Goal: Answer question/provide support: Answer question/provide support

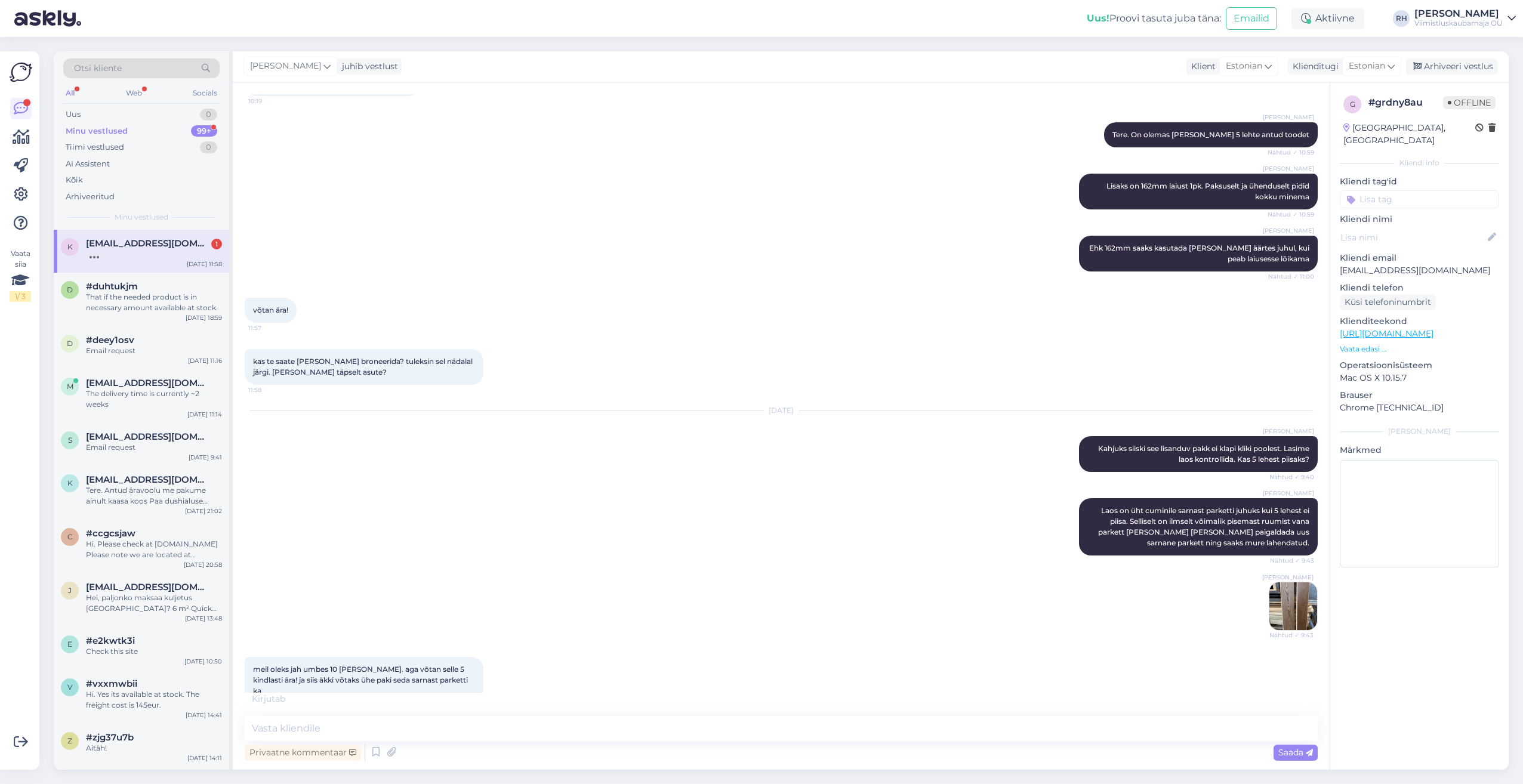
scroll to position [622, 0]
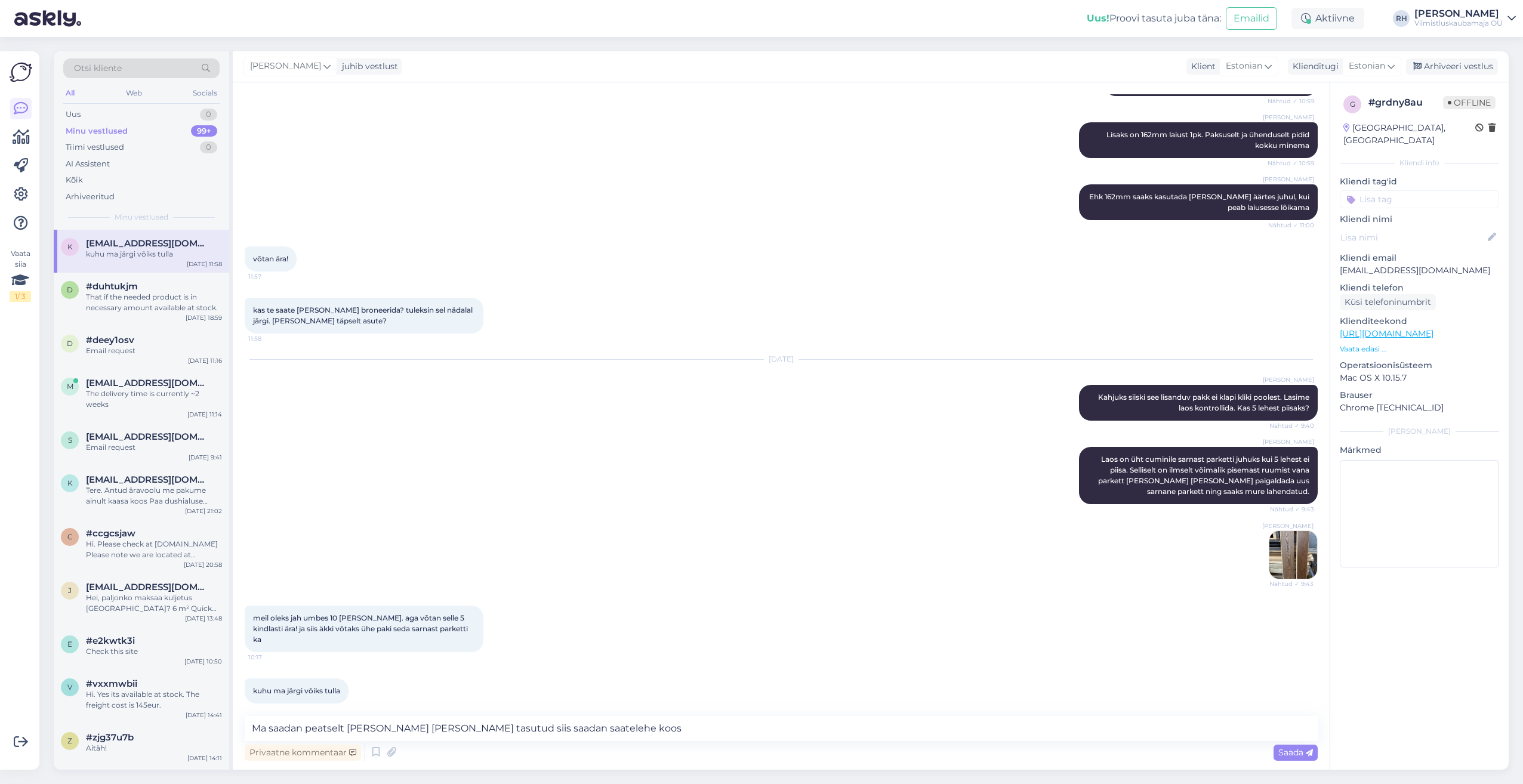
click at [306, 735] on textarea "Ma saadan peatselt [PERSON_NAME] [PERSON_NAME] tasutud siis saadan saatelehe ko…" at bounding box center [781, 729] width 1073 height 25
click at [630, 725] on textarea "Ma saadan teile peatselt [PERSON_NAME] [PERSON_NAME] tasutud siis saadan saatel…" at bounding box center [781, 729] width 1073 height 25
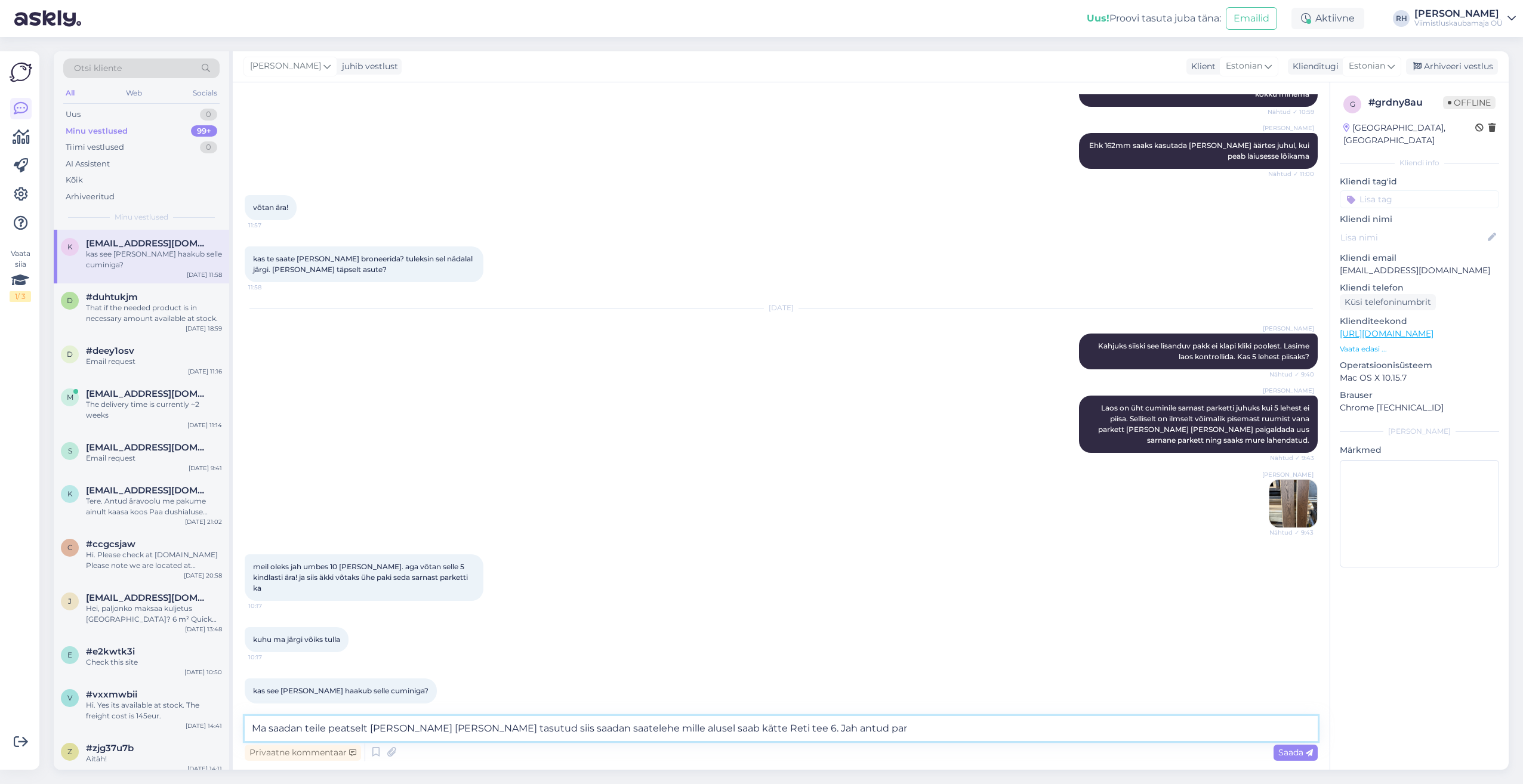
scroll to position [735, 0]
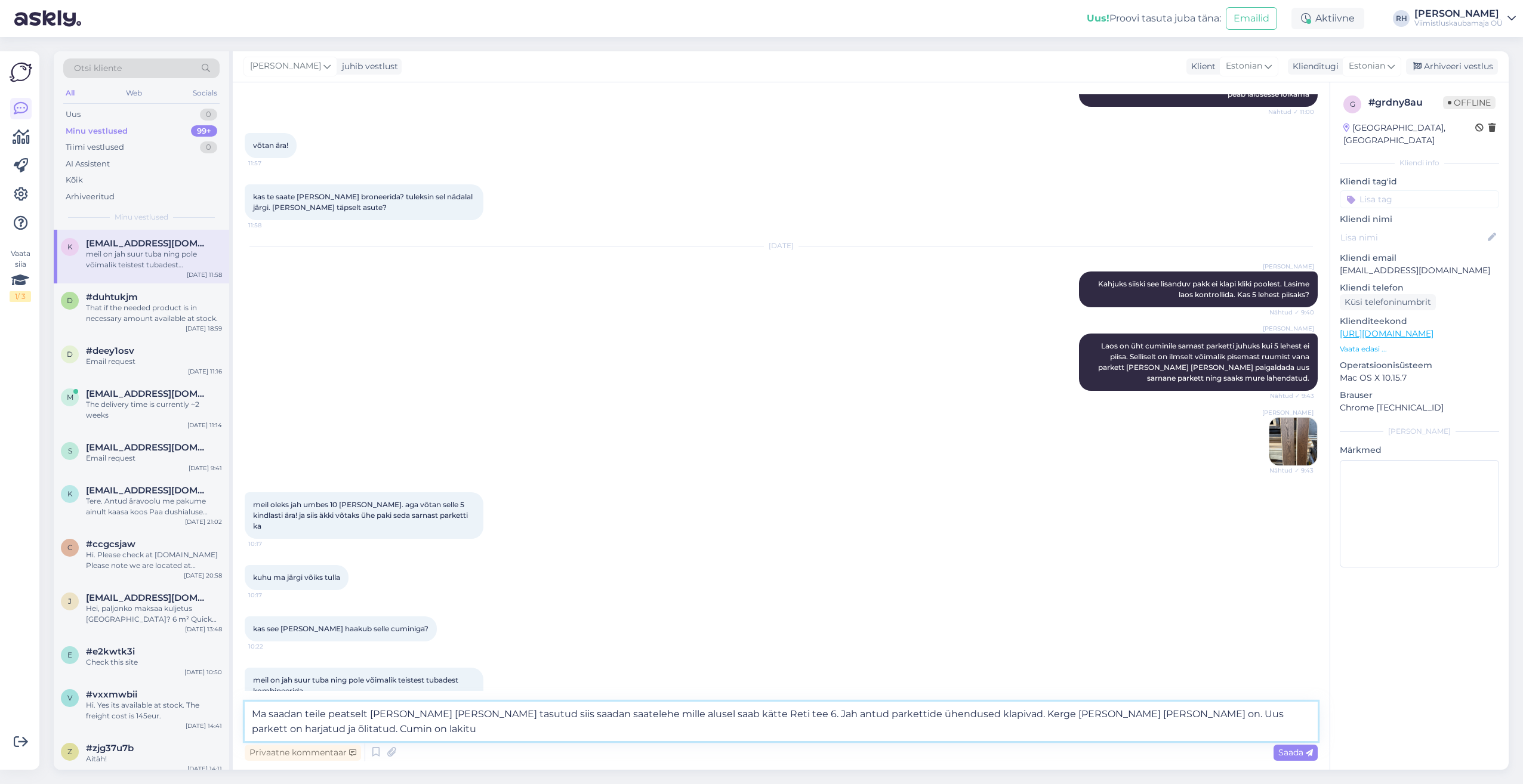
type textarea "Ma saadan teile peatselt [PERSON_NAME] [PERSON_NAME] tasutud siis saadan saatel…"
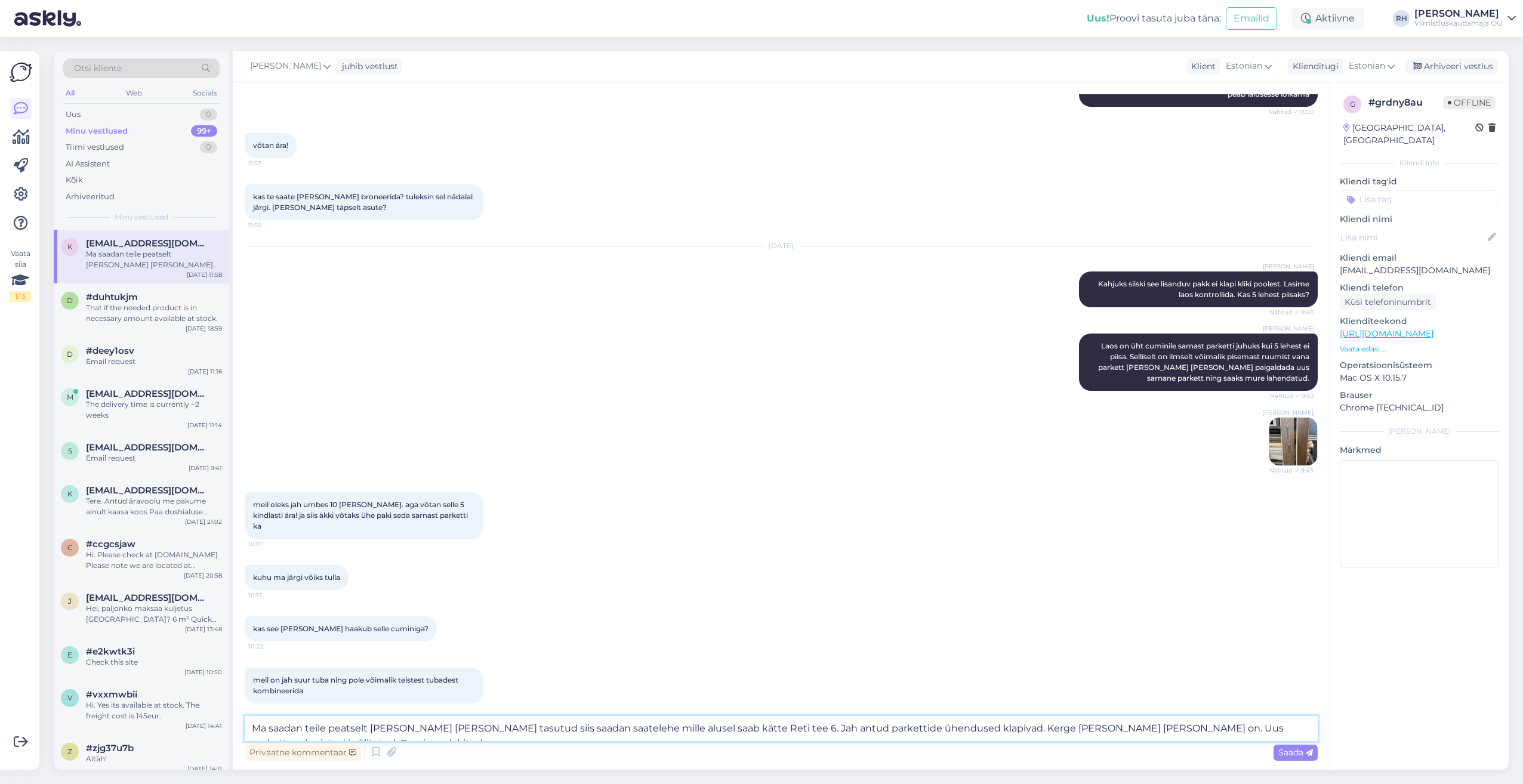
scroll to position [819, 0]
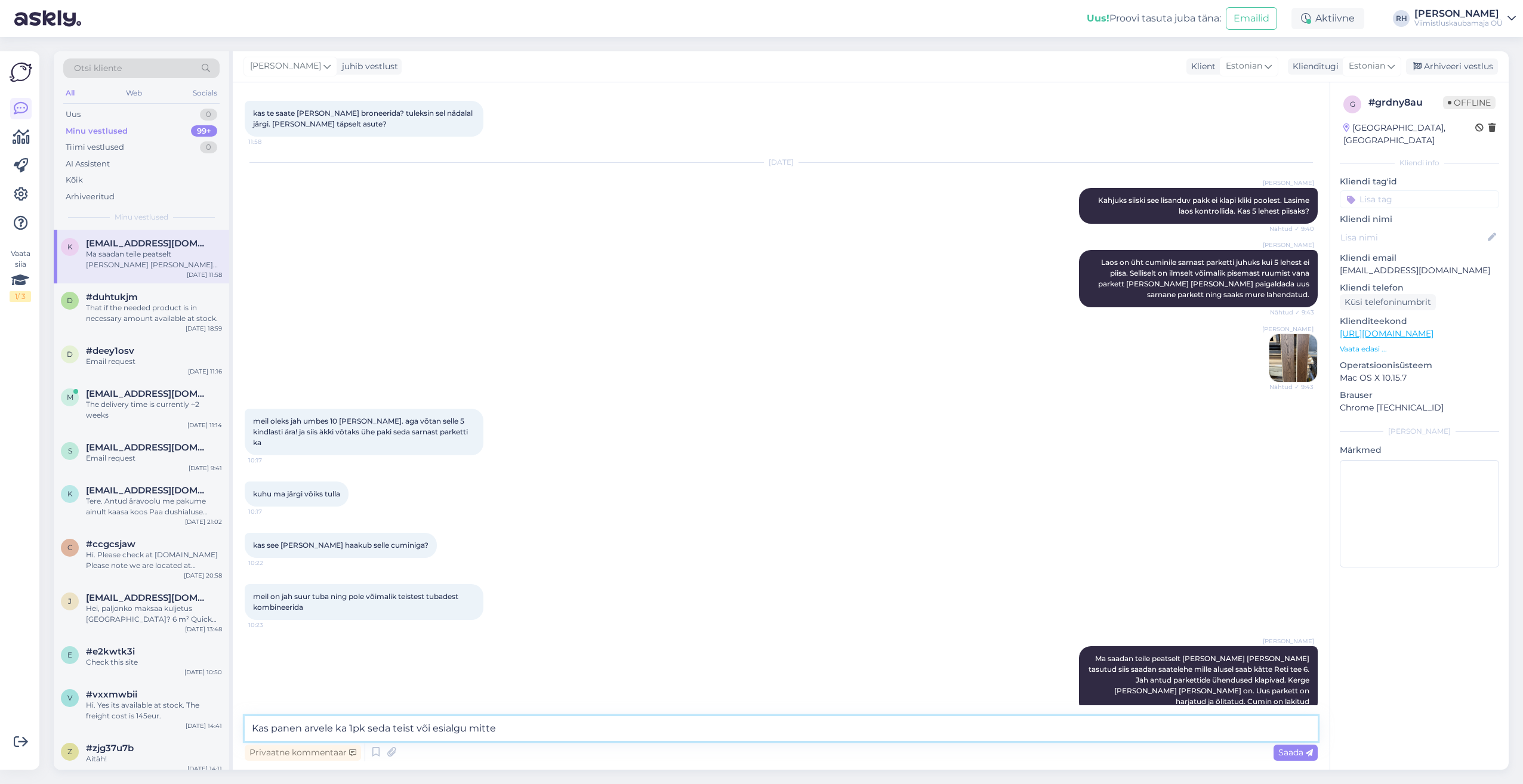
type textarea "Kas panen arvele ka 1pk seda teist või esialgu mitte?"
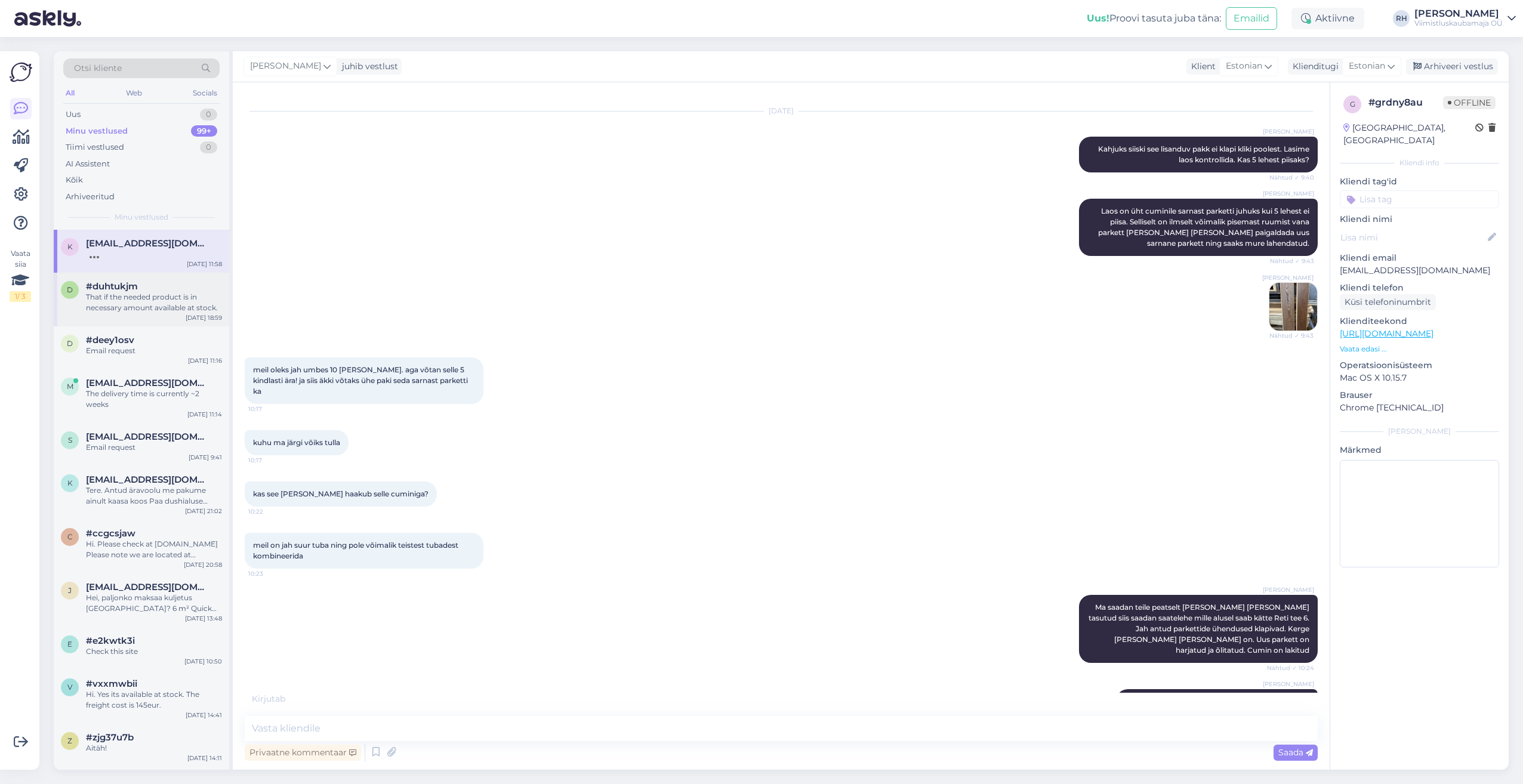
click at [186, 313] on div "d #duhtukjm That if the needed product is in necessary amount available at stoc…" at bounding box center [141, 300] width 175 height 54
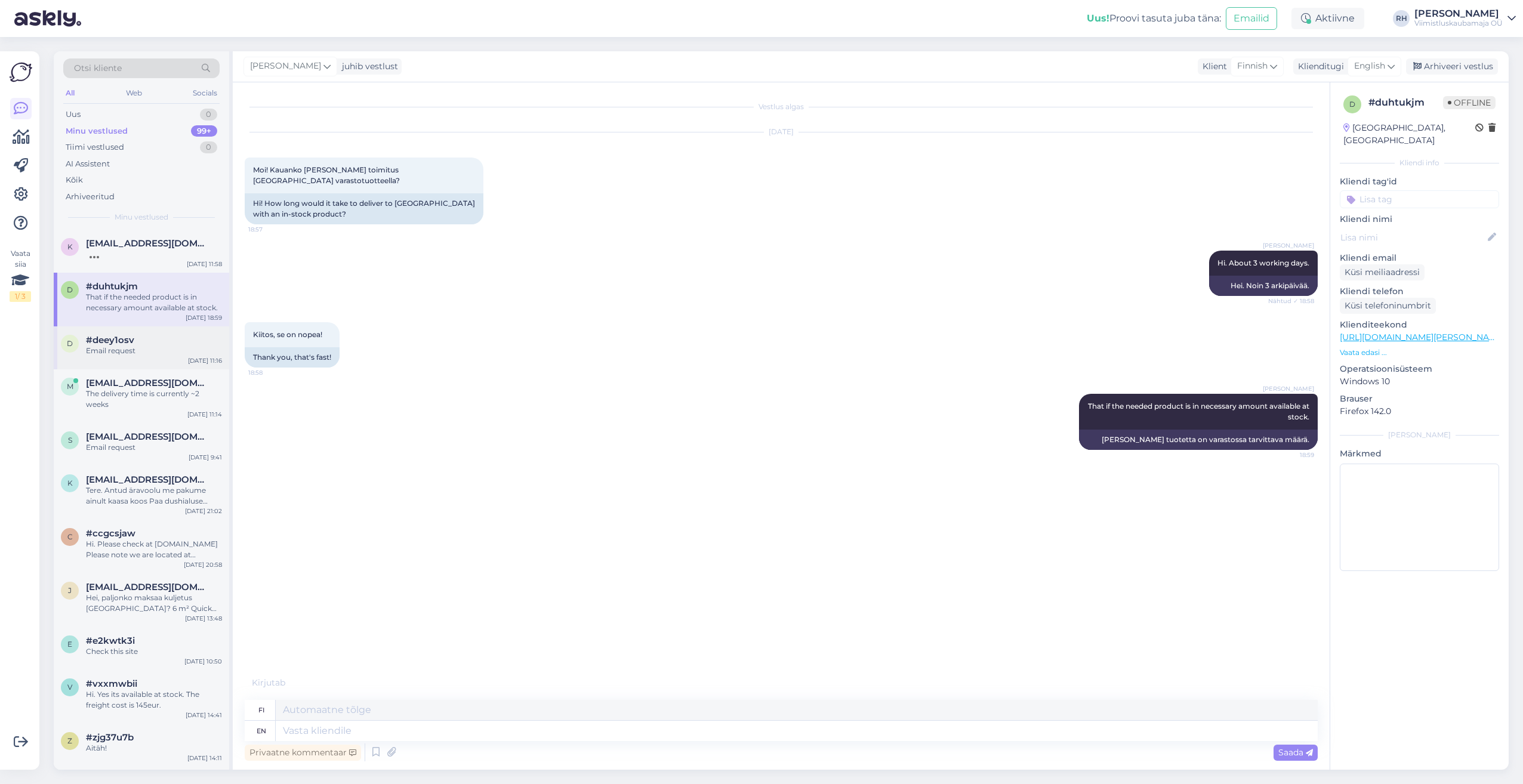
click at [167, 357] on div "d #deey1osv Email request [DATE] 11:16" at bounding box center [141, 348] width 175 height 43
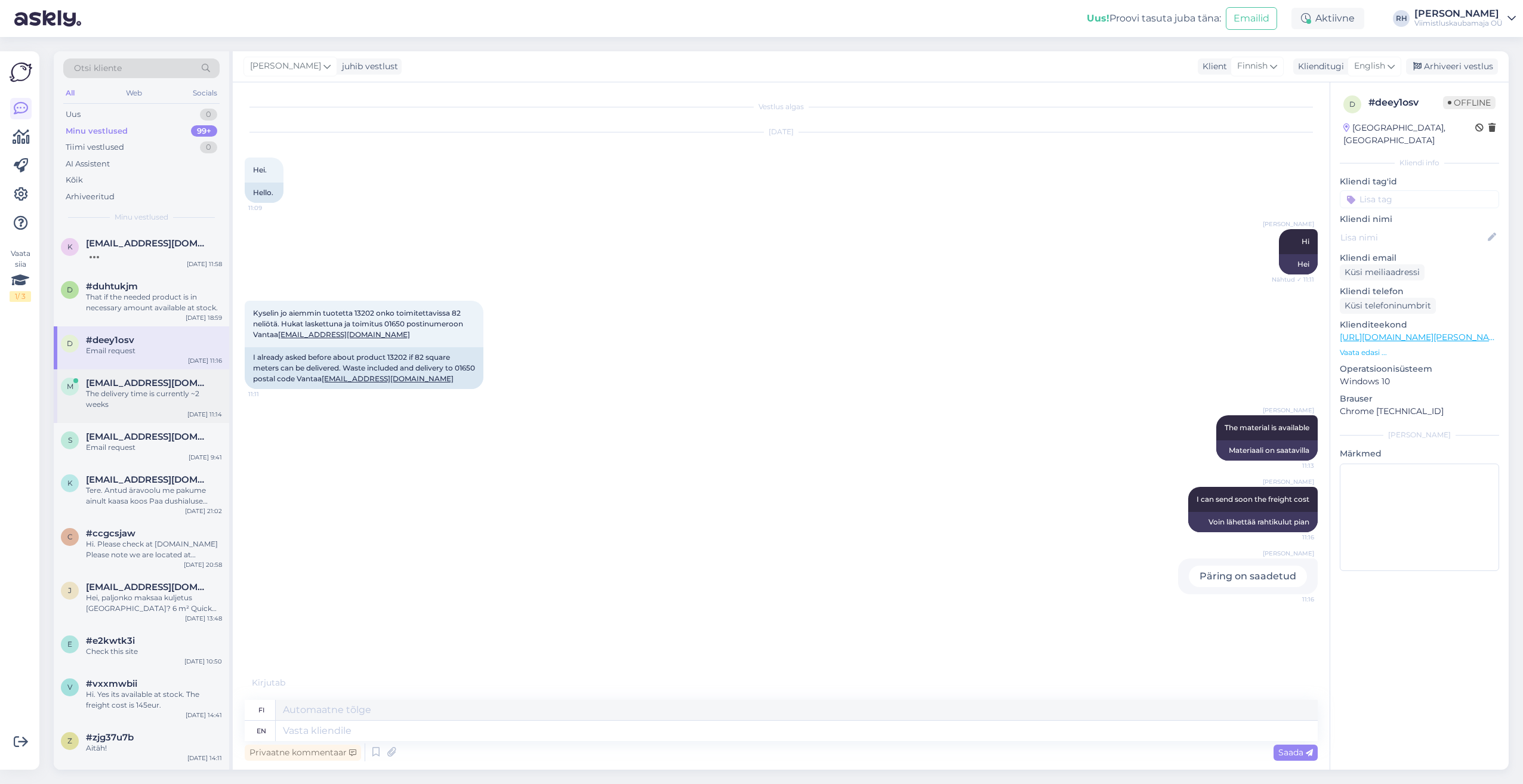
click at [157, 395] on div "The delivery time is currently ~2 weeks" at bounding box center [154, 400] width 136 height 22
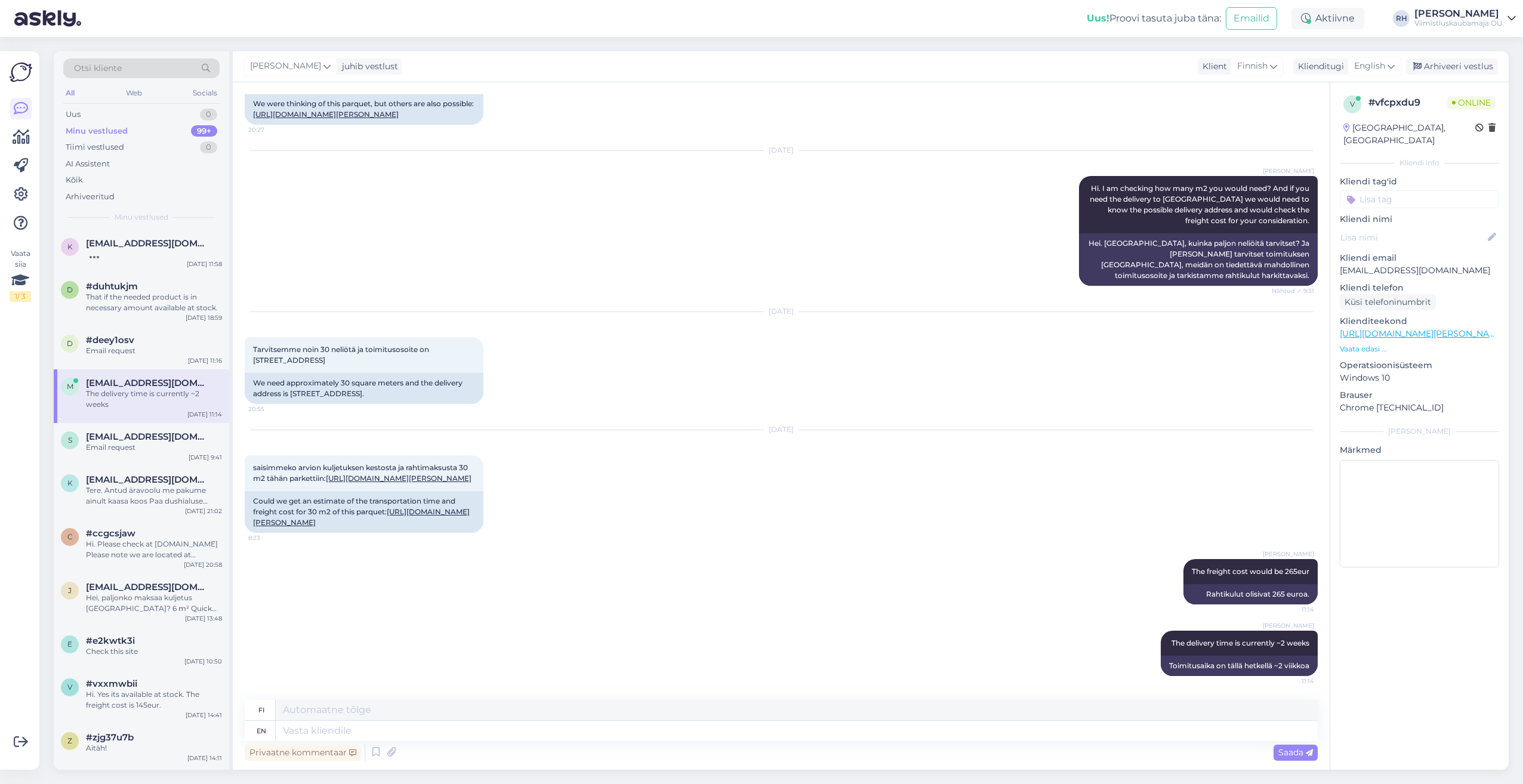
scroll to position [1875, 0]
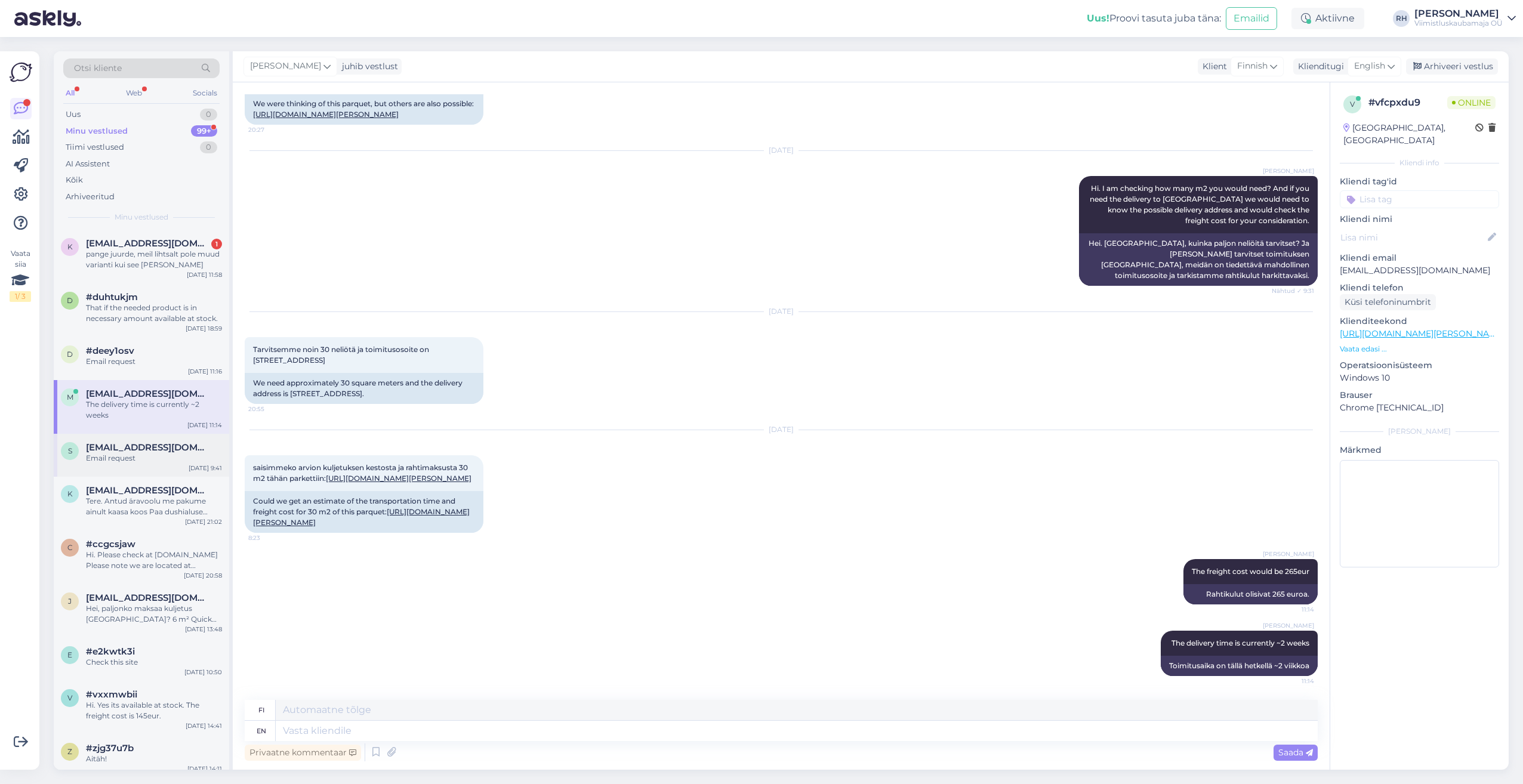
click at [156, 458] on div "Email request" at bounding box center [154, 458] width 136 height 11
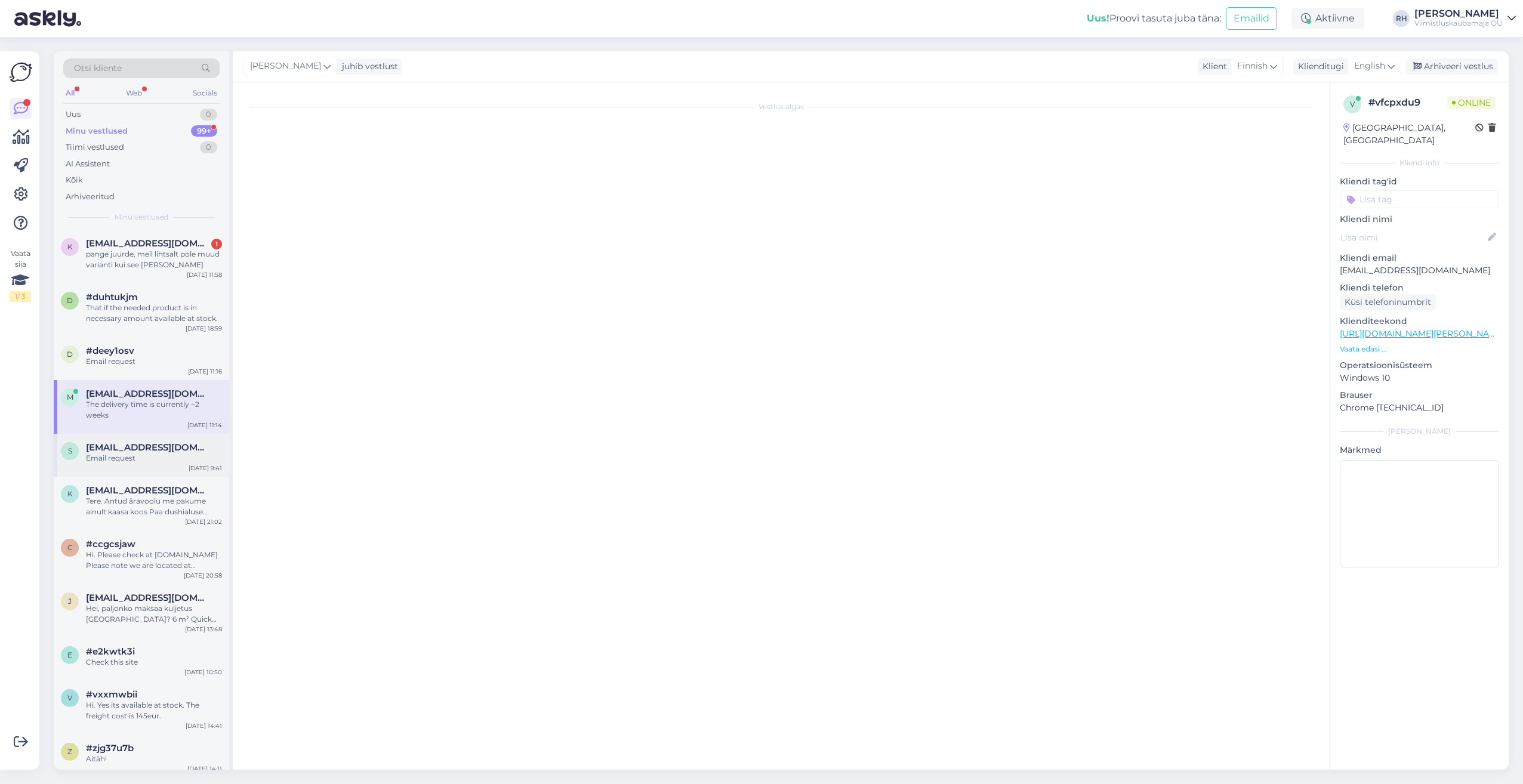
scroll to position [95, 0]
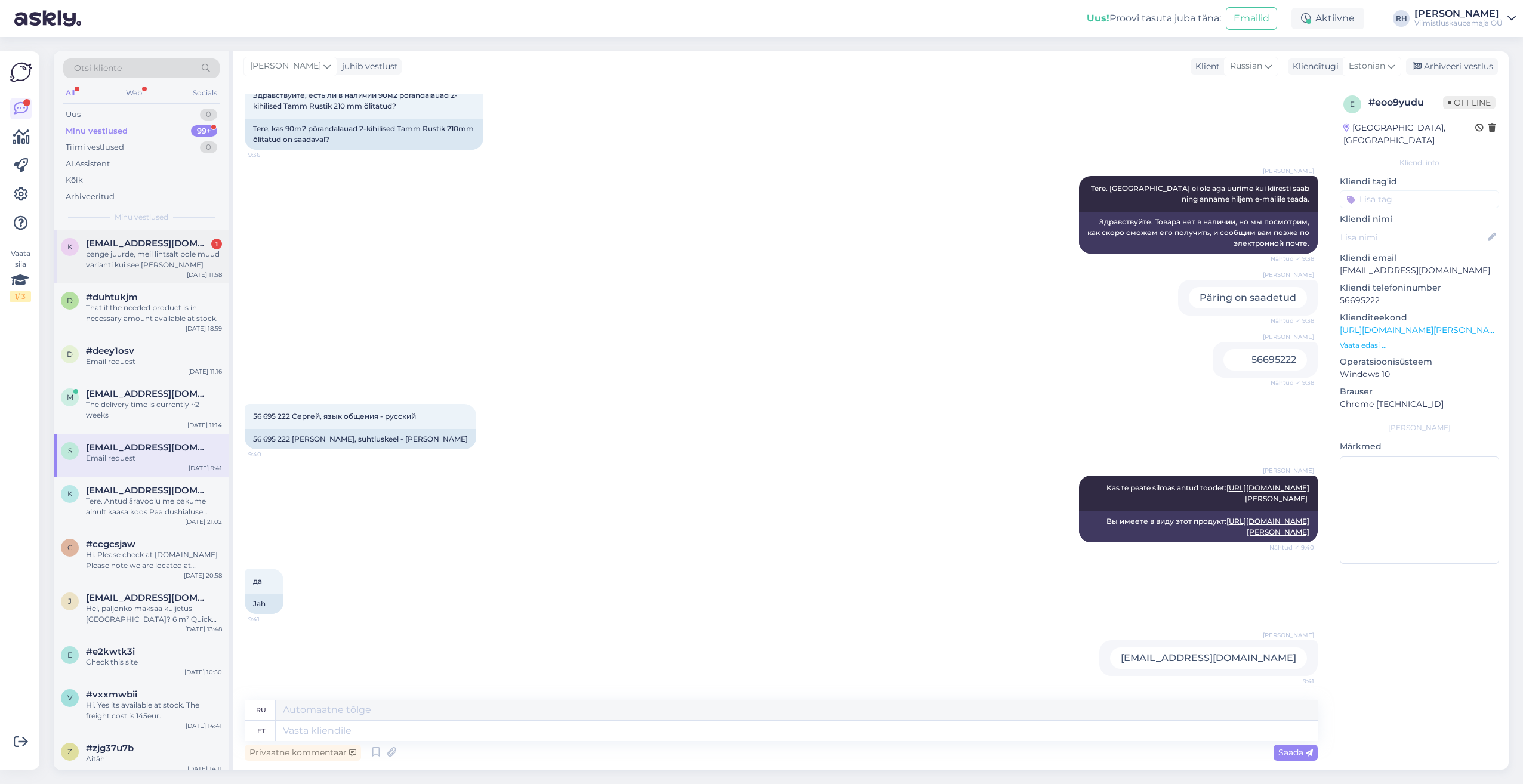
click at [160, 266] on div "pange juurde, meil lihtsalt pole muud varianti kui see [PERSON_NAME]" at bounding box center [154, 260] width 136 height 22
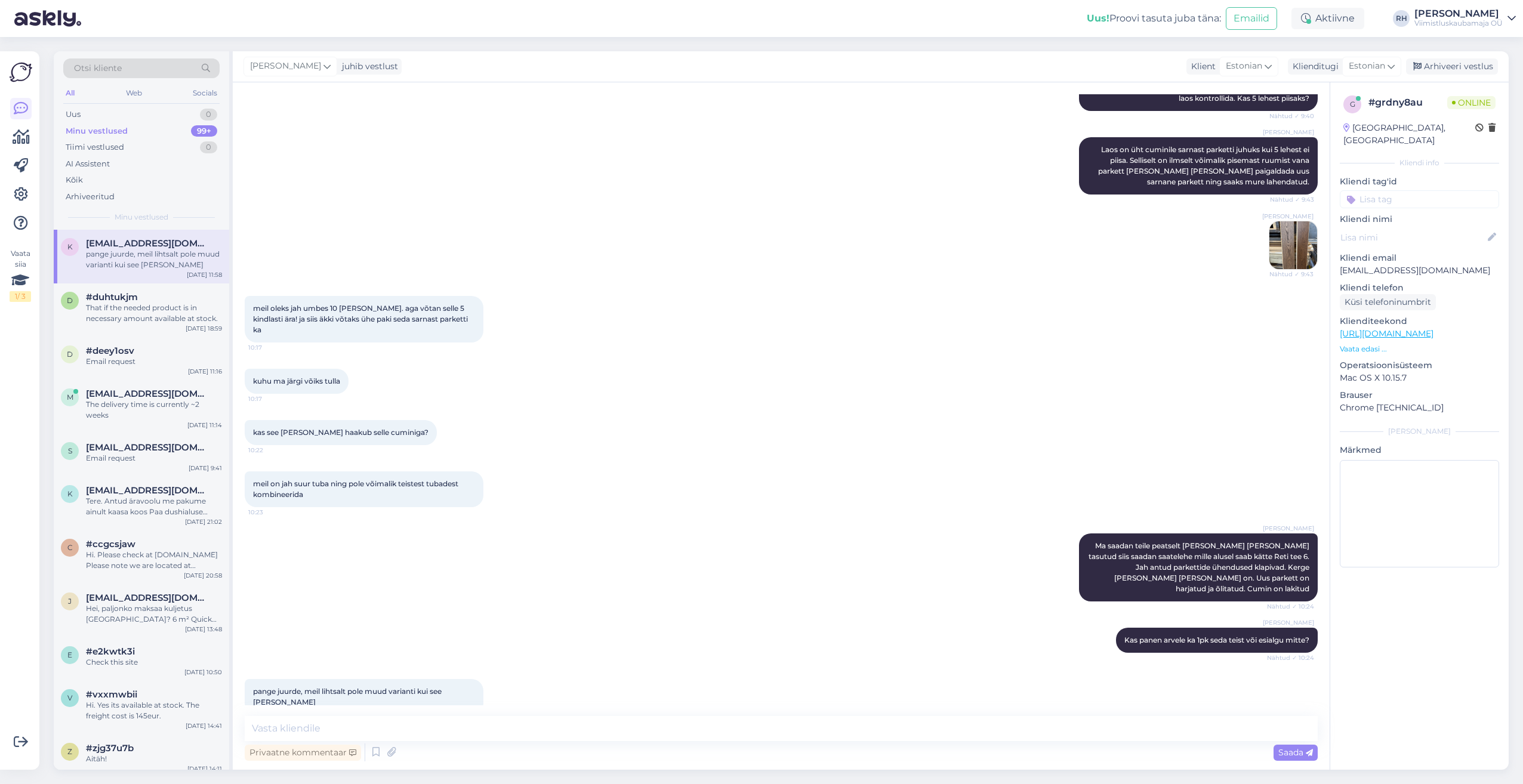
scroll to position [932, 0]
click at [444, 720] on textarea at bounding box center [781, 729] width 1073 height 25
type textarea "ok"
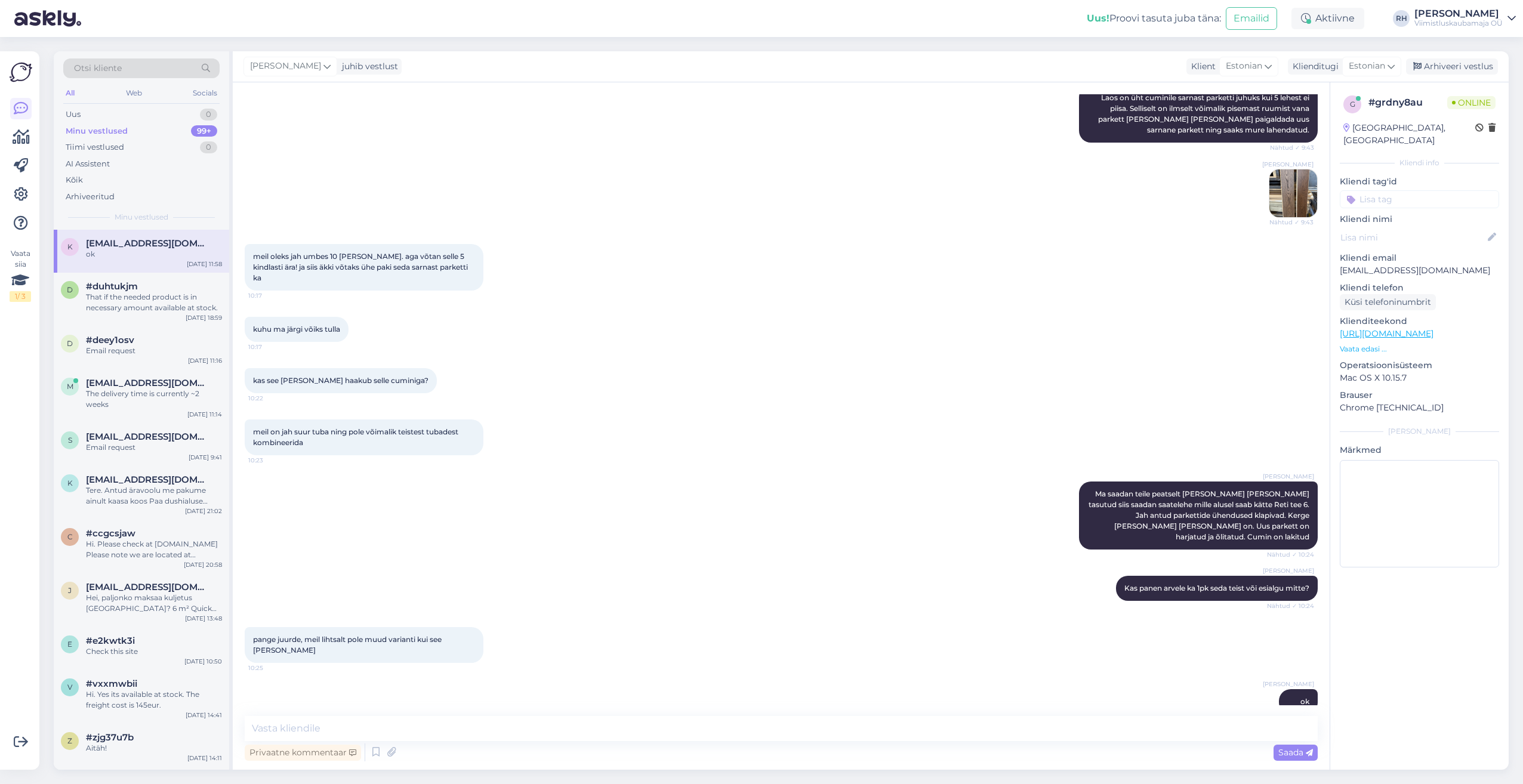
click at [1402, 281] on p "Kliendi telefon" at bounding box center [1419, 287] width 159 height 13
click at [1405, 294] on div "Küsi telefoninumbrit" at bounding box center [1387, 302] width 96 height 16
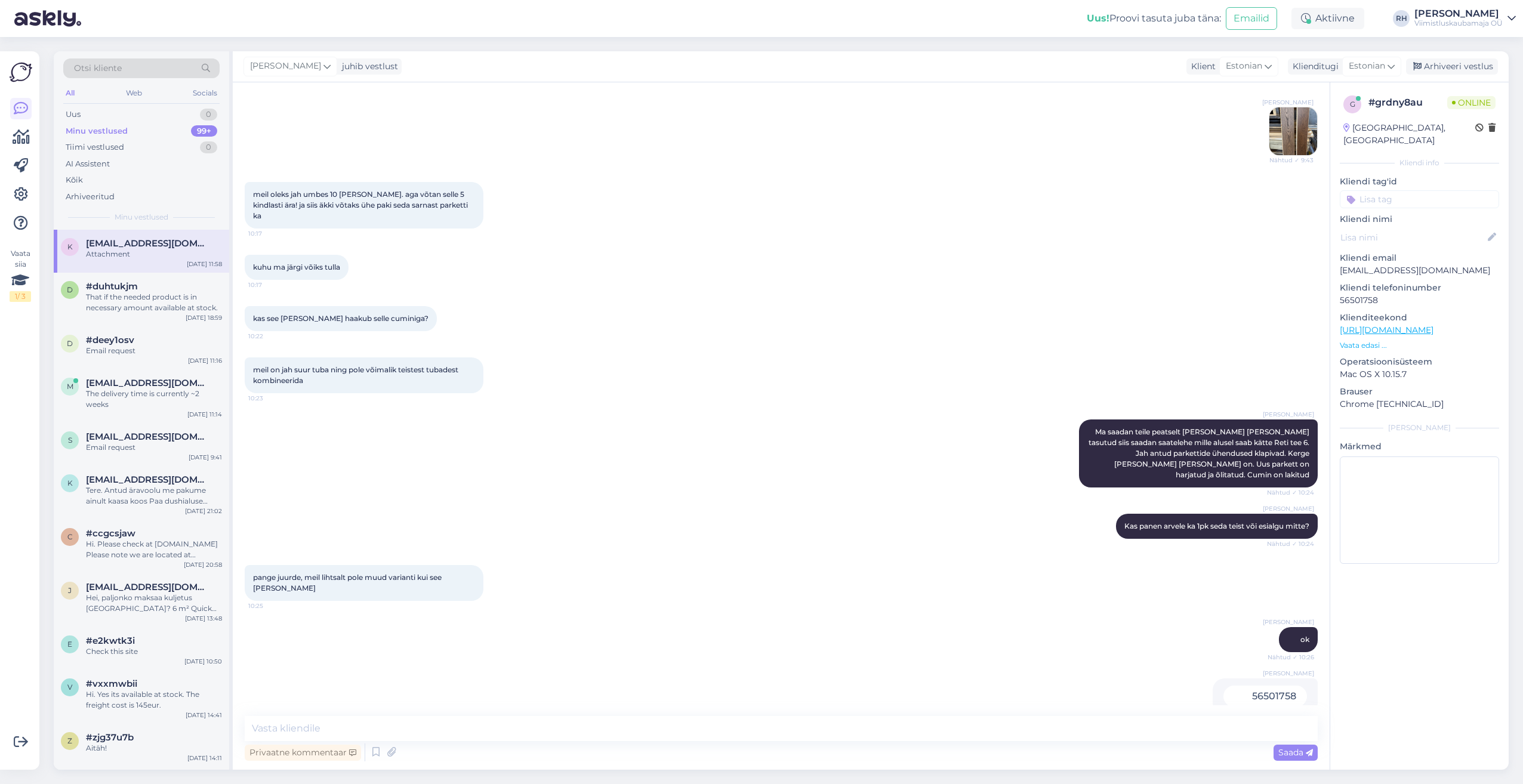
click at [1278, 685] on div "56501758" at bounding box center [1265, 696] width 84 height 22
copy div "56501758 Nähtud ✓ 10:26"
click at [1305, 513] on div "Rivo Hiis Kas panen arvele ka 1pk seda teist või esialgu mitte? Nähtud ✓ 10:24" at bounding box center [1216, 526] width 202 height 25
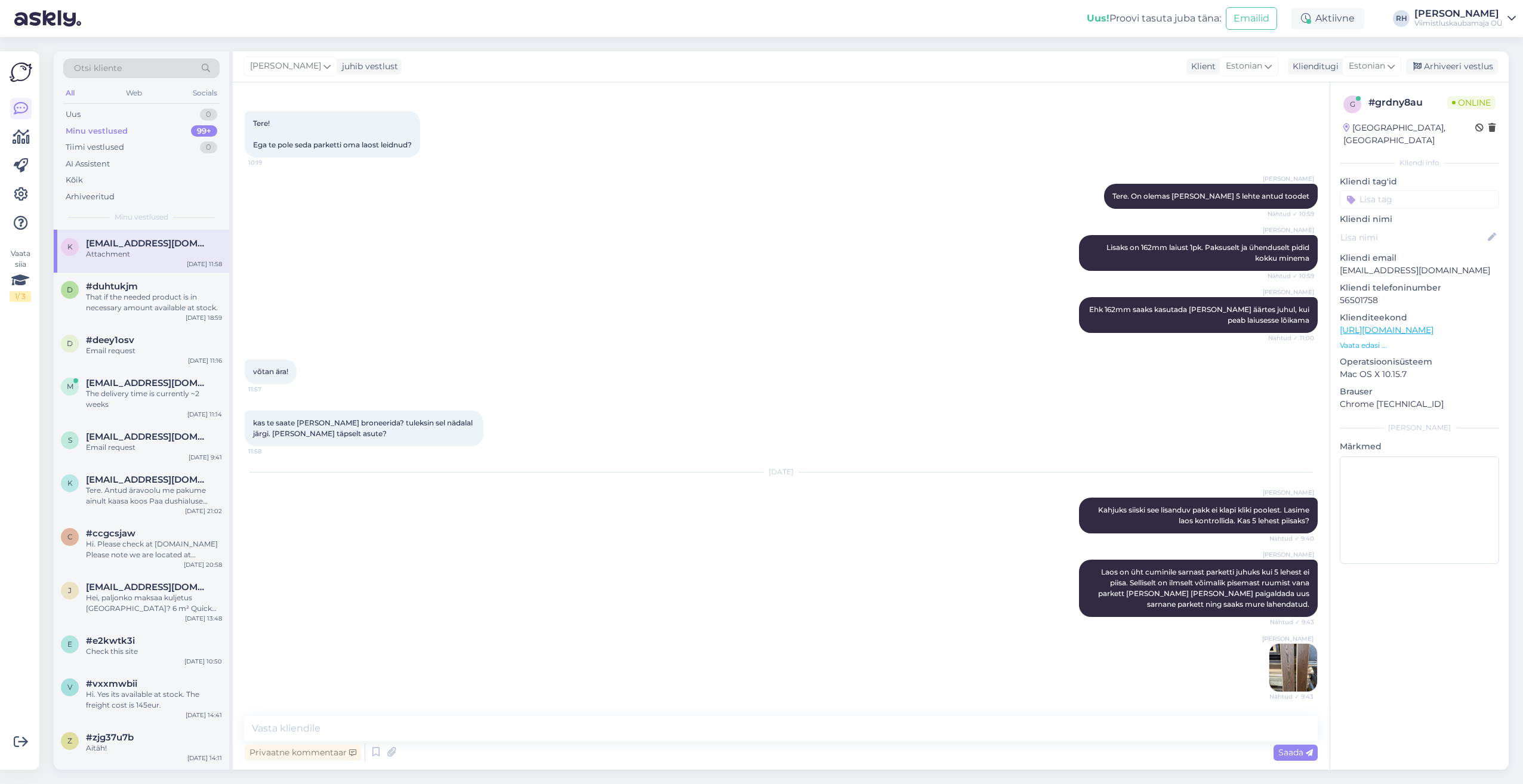
scroll to position [449, 0]
